Goal: Check status: Verify the current state of an ongoing process or item

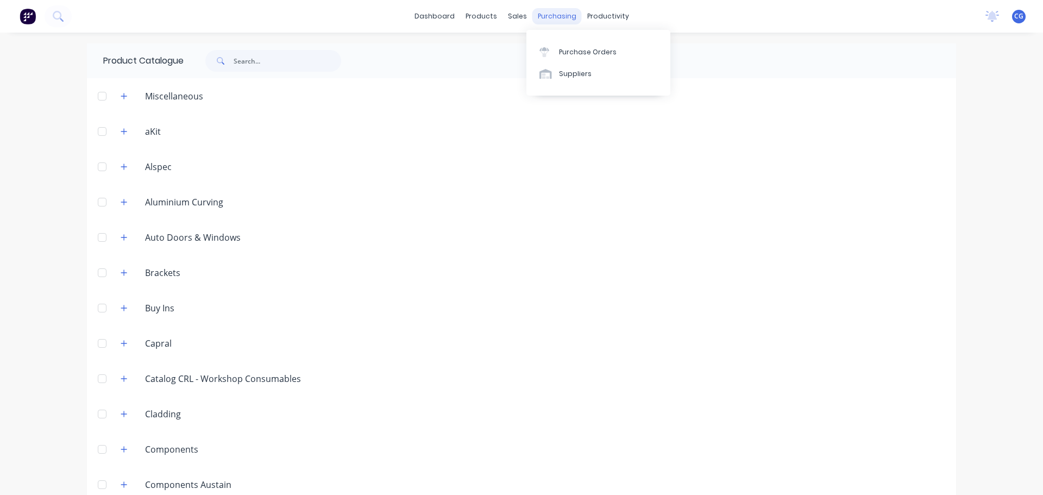
click at [542, 11] on div "purchasing" at bounding box center [556, 16] width 49 height 16
click at [571, 52] on div "Purchase Orders" at bounding box center [588, 52] width 58 height 10
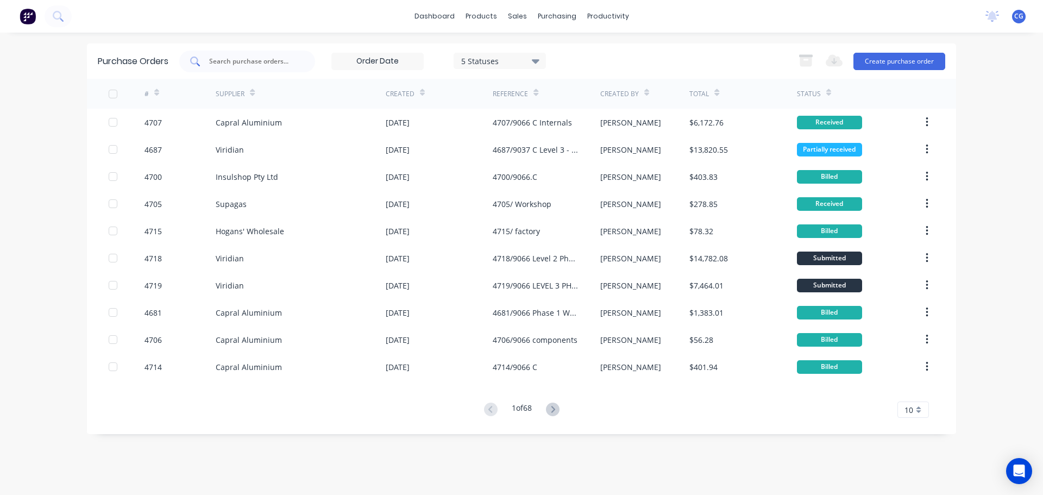
click at [254, 62] on input "text" at bounding box center [253, 61] width 90 height 11
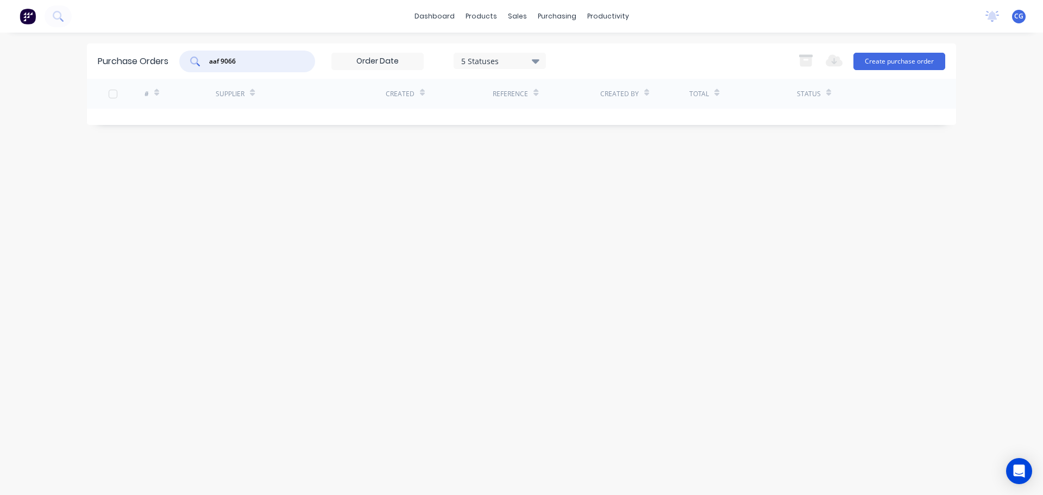
drag, startPoint x: 240, startPoint y: 58, endPoint x: 40, endPoint y: 43, distance: 200.4
click at [40, 43] on div "dashboard products sales purchasing productivity dashboard products Product Cat…" at bounding box center [521, 247] width 1043 height 495
type input "9066"
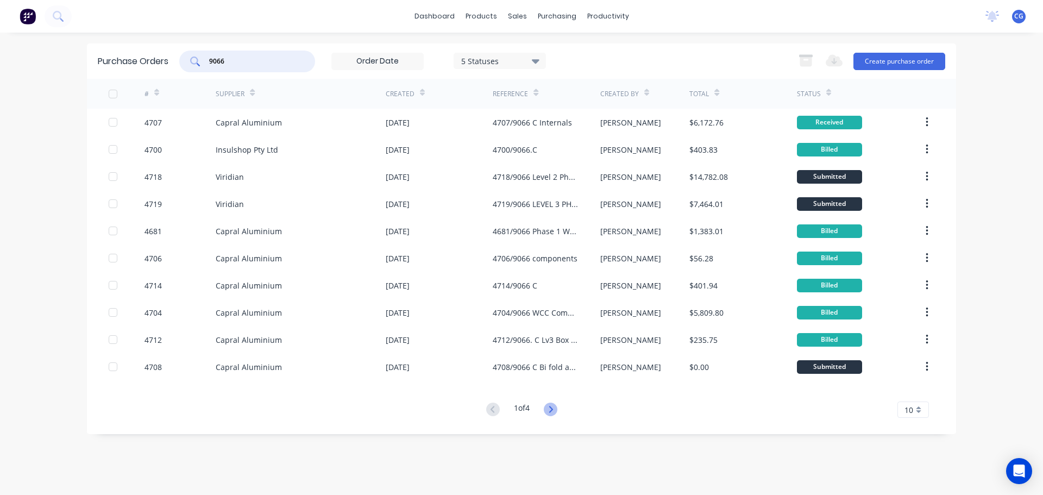
click at [548, 406] on icon at bounding box center [551, 409] width 14 height 14
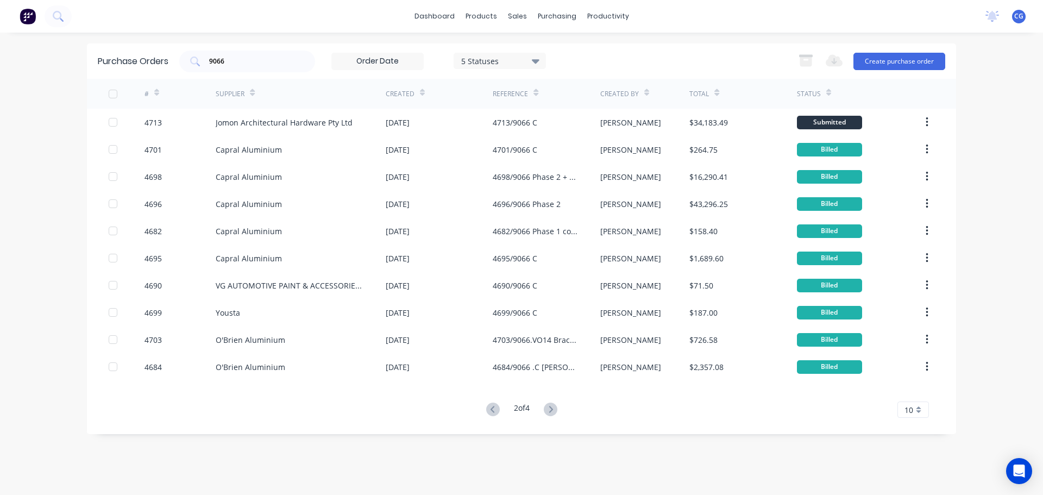
click at [546, 407] on icon at bounding box center [551, 409] width 14 height 14
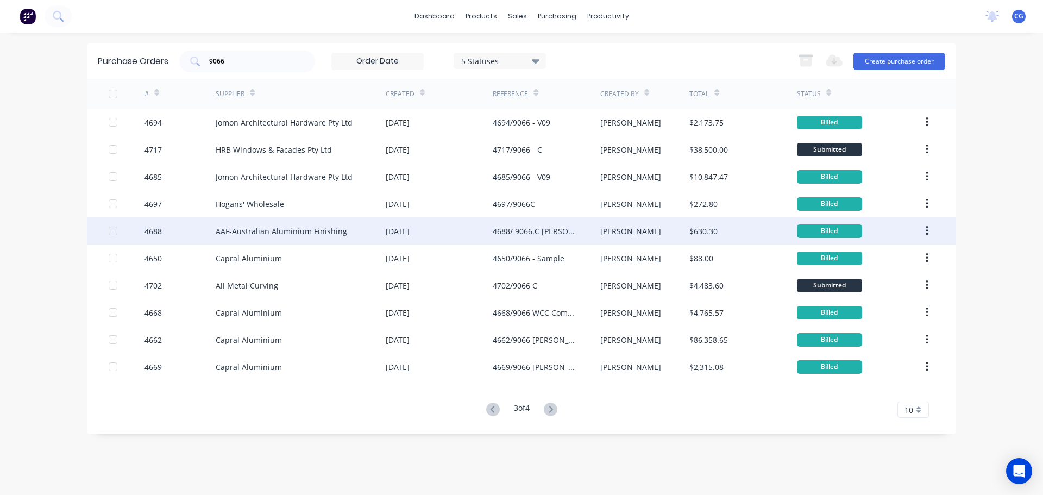
click at [518, 228] on div "4688/ 9066.C William Clarke College Backpans" at bounding box center [535, 230] width 85 height 11
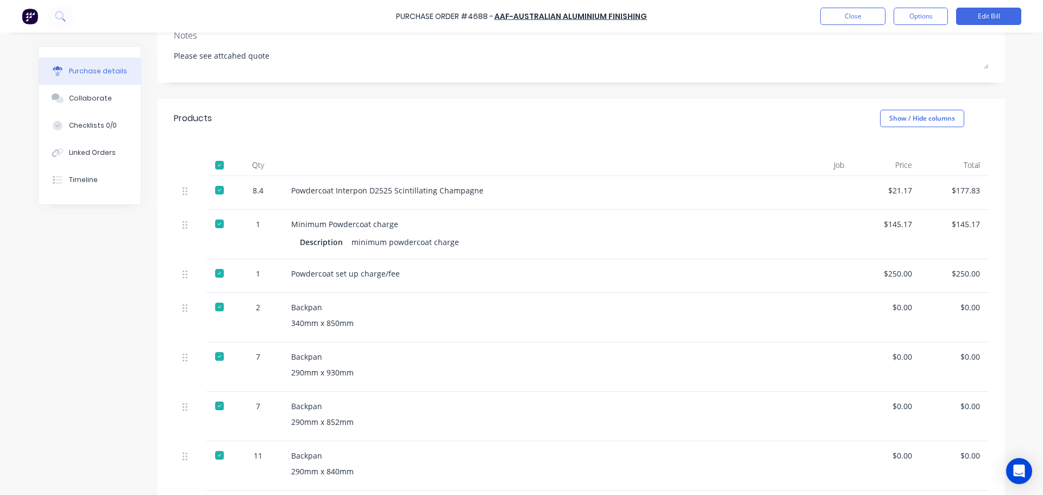
scroll to position [326, 0]
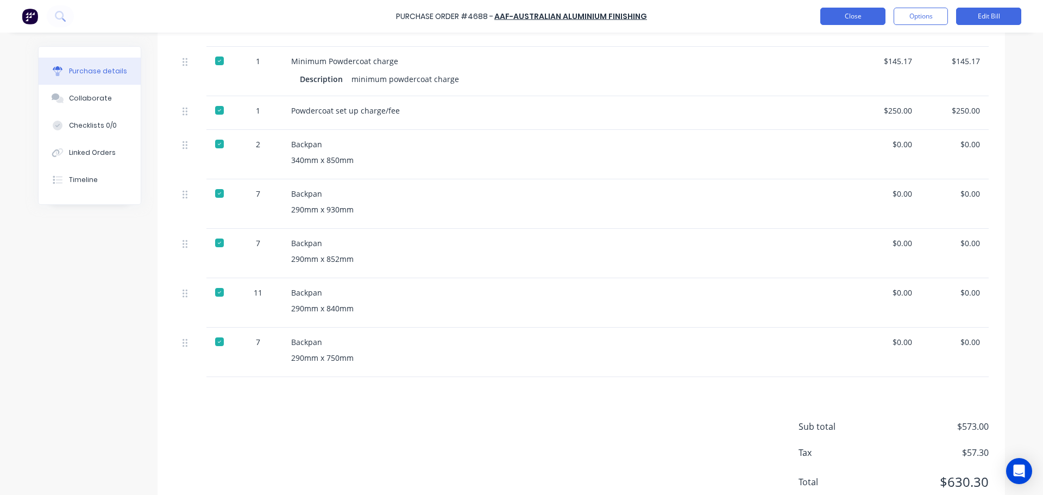
click at [865, 14] on button "Close" at bounding box center [852, 16] width 65 height 17
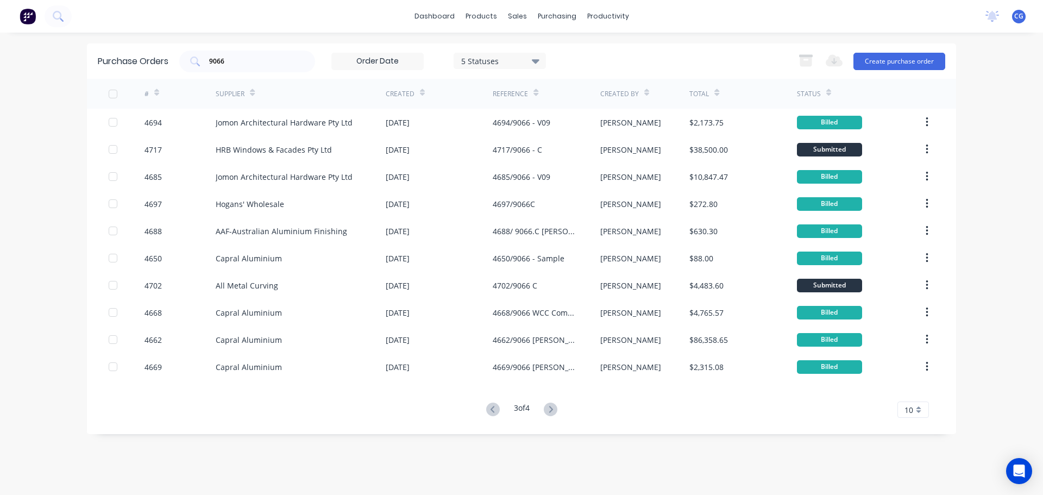
click at [549, 406] on icon at bounding box center [551, 409] width 14 height 14
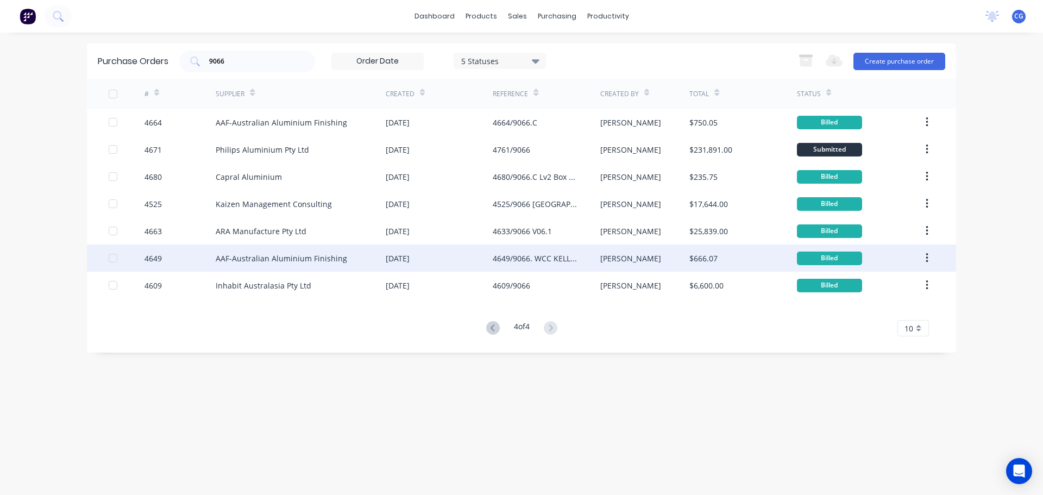
click at [548, 256] on div "4649/9066. WCC KELLYVILE" at bounding box center [535, 258] width 85 height 11
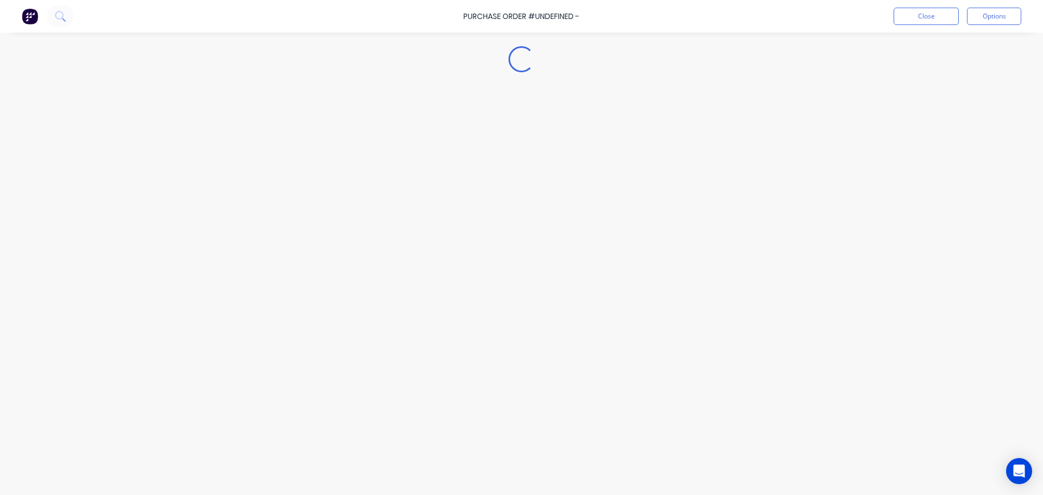
type textarea "x"
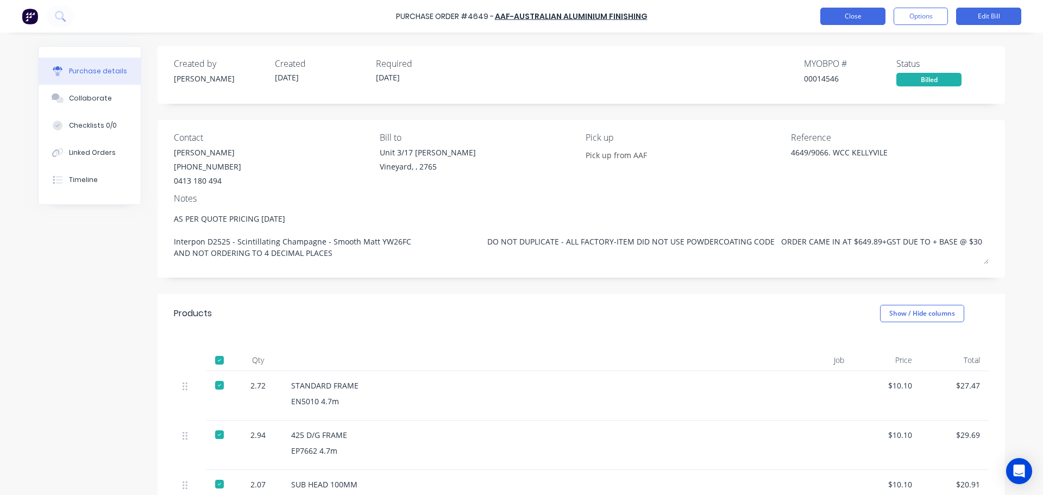
click at [826, 16] on button "Close" at bounding box center [852, 16] width 65 height 17
